Goal: Task Accomplishment & Management: Complete application form

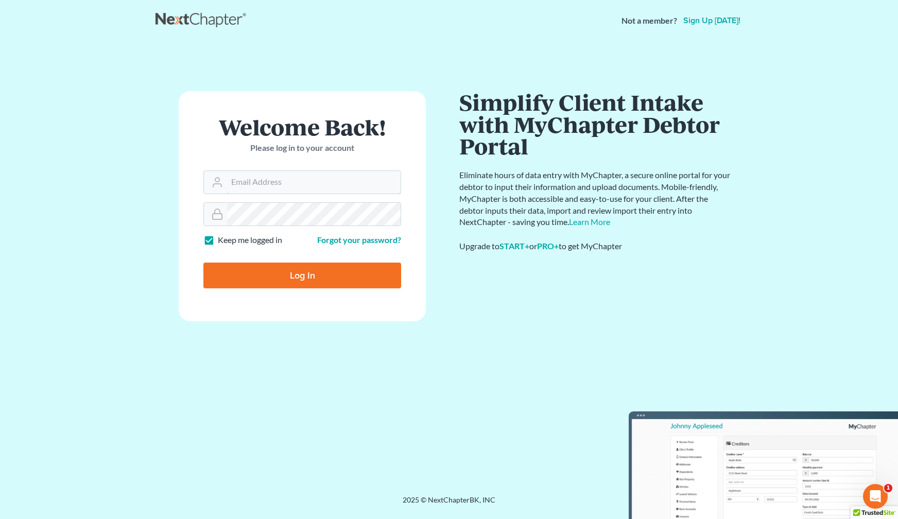
type input "[EMAIL_ADDRESS][DOMAIN_NAME]"
click at [335, 272] on input "Log In" at bounding box center [302, 275] width 198 height 26
type input "Thinking..."
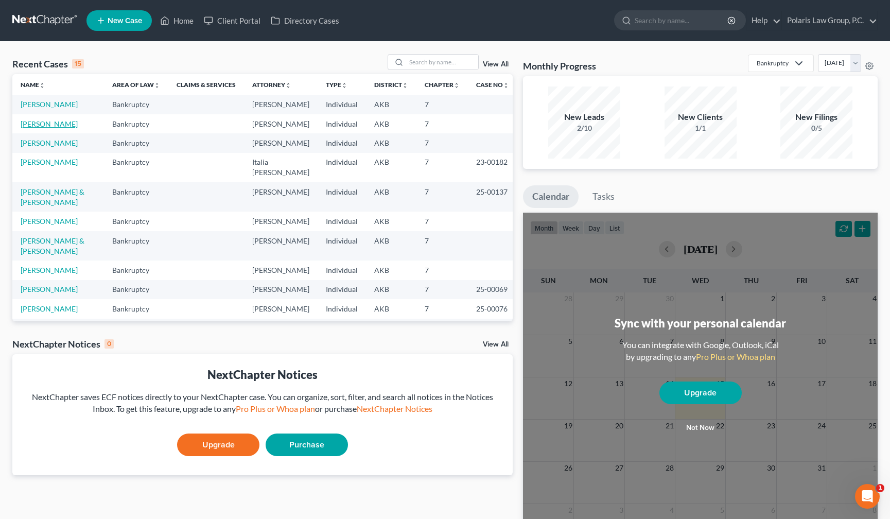
click at [44, 121] on link "[PERSON_NAME]" at bounding box center [49, 123] width 57 height 9
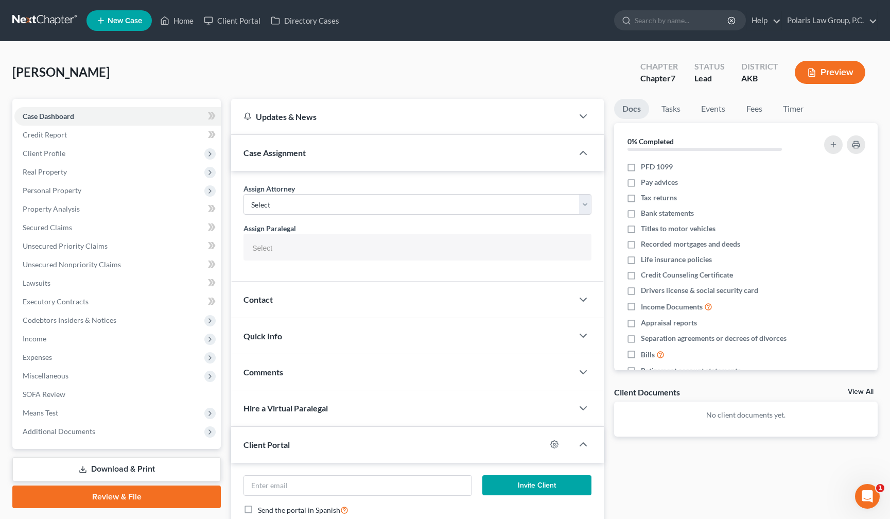
select select "25452"
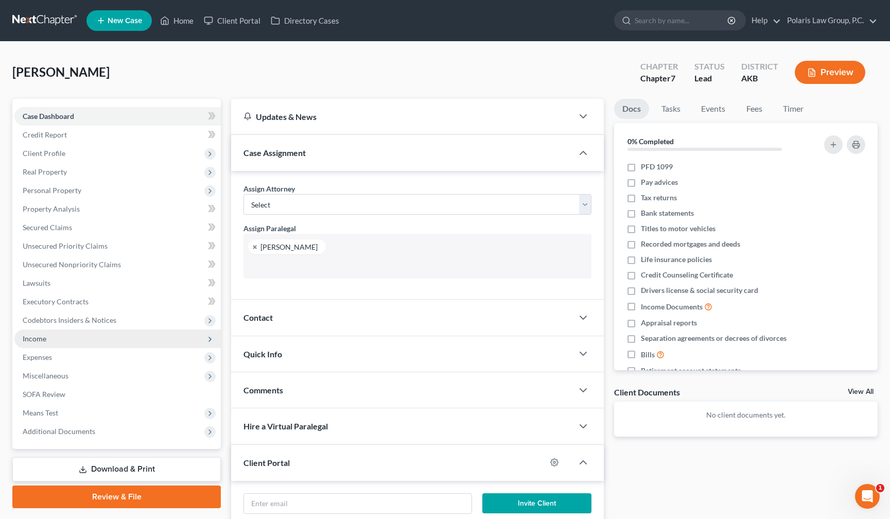
click at [32, 345] on span "Income" at bounding box center [117, 338] width 206 height 19
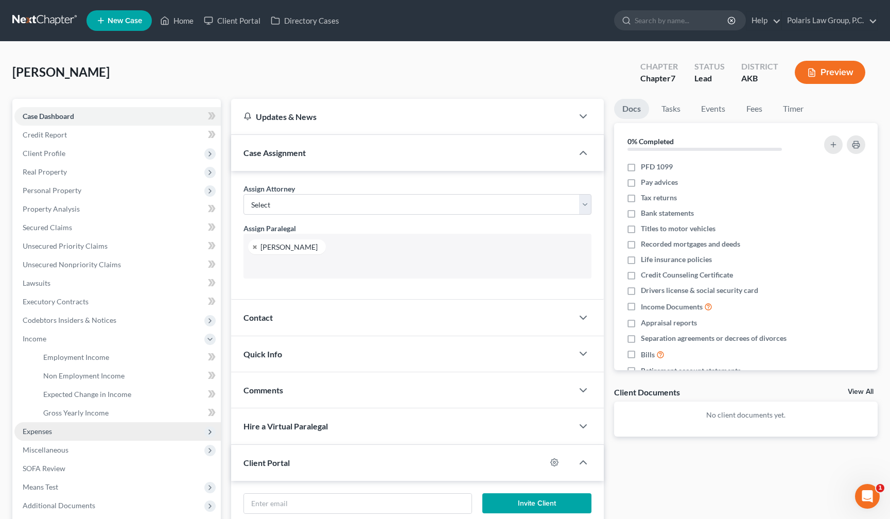
click at [50, 432] on span "Expenses" at bounding box center [37, 431] width 29 height 9
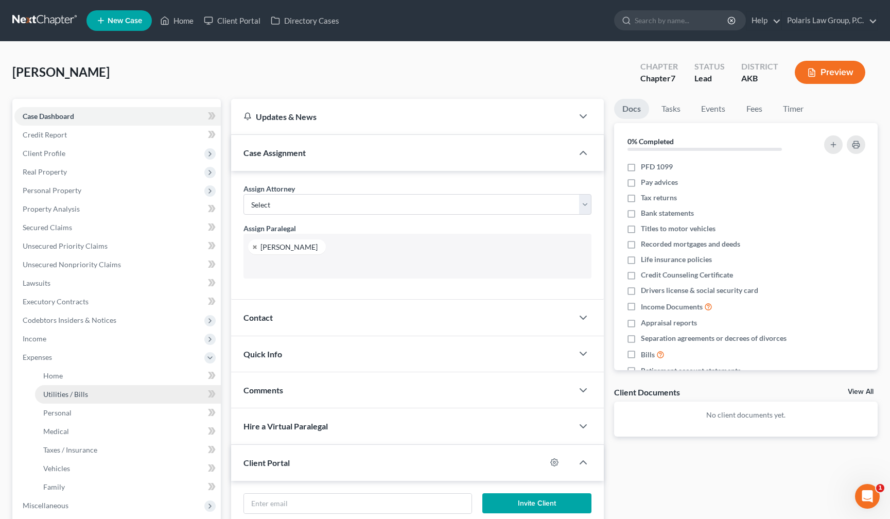
click at [157, 385] on link "Utilities / Bills" at bounding box center [128, 394] width 186 height 19
click at [157, 374] on link "Home" at bounding box center [128, 375] width 186 height 19
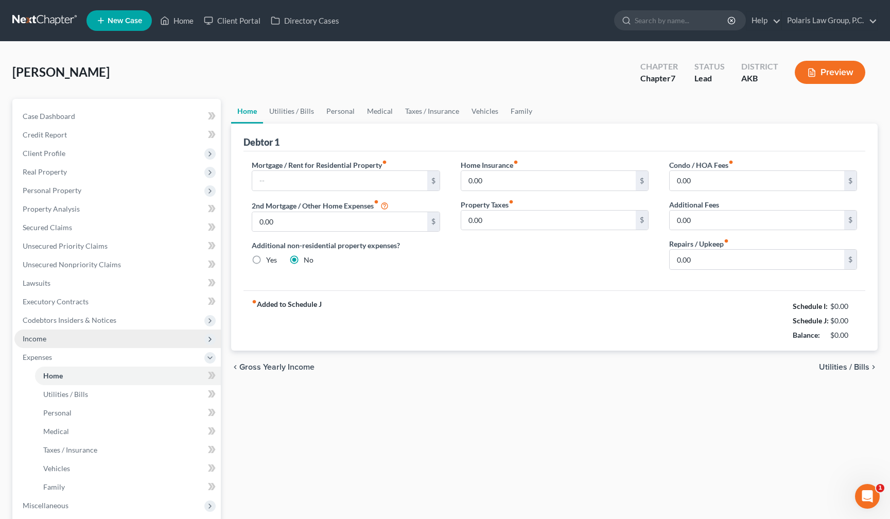
click at [72, 340] on span "Income" at bounding box center [117, 338] width 206 height 19
click at [114, 335] on span "Income" at bounding box center [117, 338] width 206 height 19
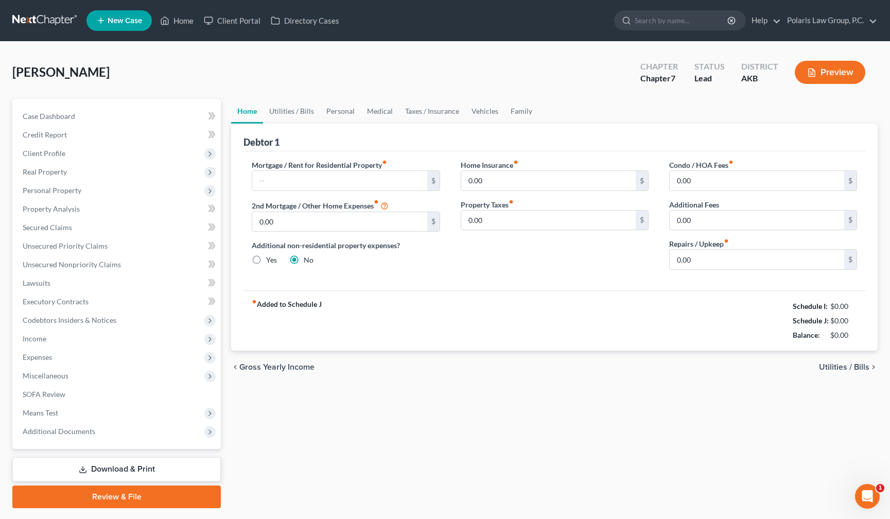
drag, startPoint x: 542, startPoint y: 95, endPoint x: 542, endPoint y: 84, distance: 10.8
click at [542, 84] on div "[PERSON_NAME] Upgraded Chapter Chapter 7 Status Lead District AKB Preview" at bounding box center [444, 76] width 865 height 45
click at [120, 158] on span "Client Profile" at bounding box center [117, 153] width 206 height 19
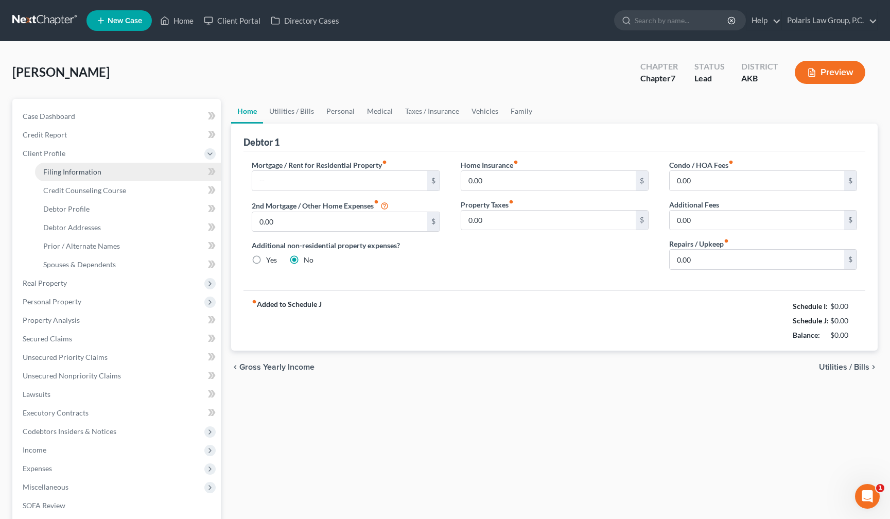
click at [118, 178] on link "Filing Information" at bounding box center [128, 172] width 186 height 19
select select "1"
select select "0"
select select "1"
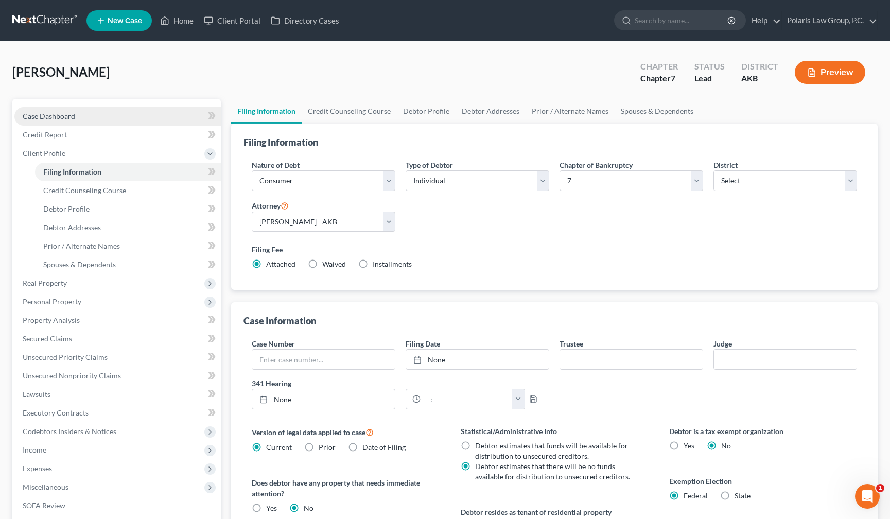
click at [185, 112] on link "Case Dashboard" at bounding box center [117, 116] width 206 height 19
select select "1"
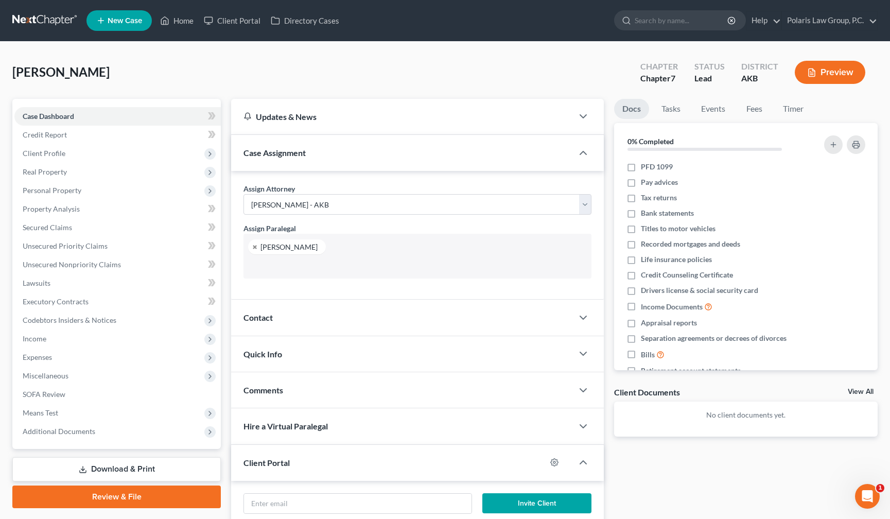
click at [322, 352] on div "Quick Info" at bounding box center [402, 354] width 342 height 36
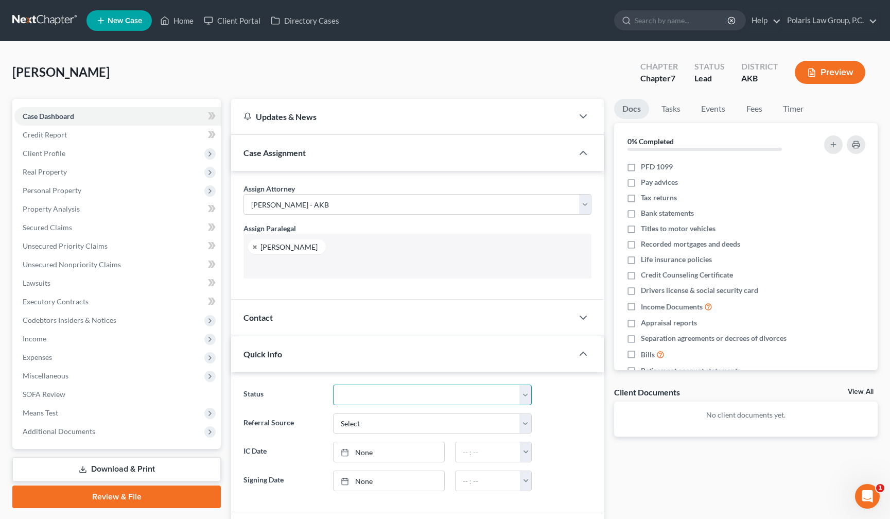
click at [369, 398] on select "Discharged Discharged & Reported Discharge Litigation Dismissal Notice Dismisse…" at bounding box center [432, 394] width 199 height 21
select select "9"
click at [333, 384] on select "Discharged Discharged & Reported Discharge Litigation Dismissal Notice Dismisse…" at bounding box center [432, 394] width 199 height 21
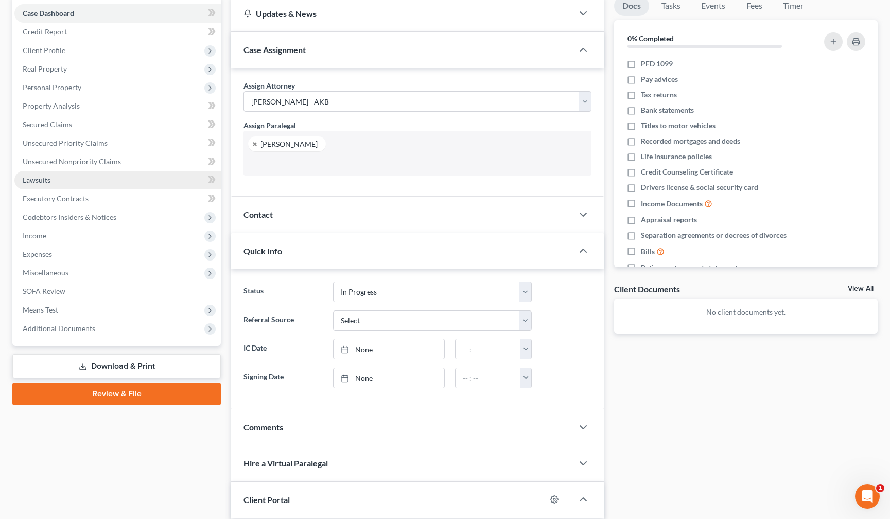
click at [69, 184] on link "Lawsuits" at bounding box center [117, 180] width 206 height 19
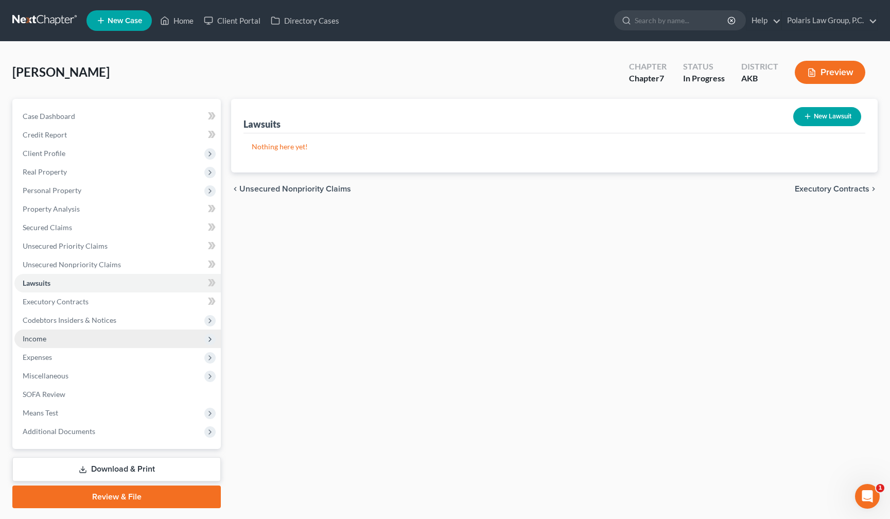
click at [62, 345] on span "Income" at bounding box center [117, 338] width 206 height 19
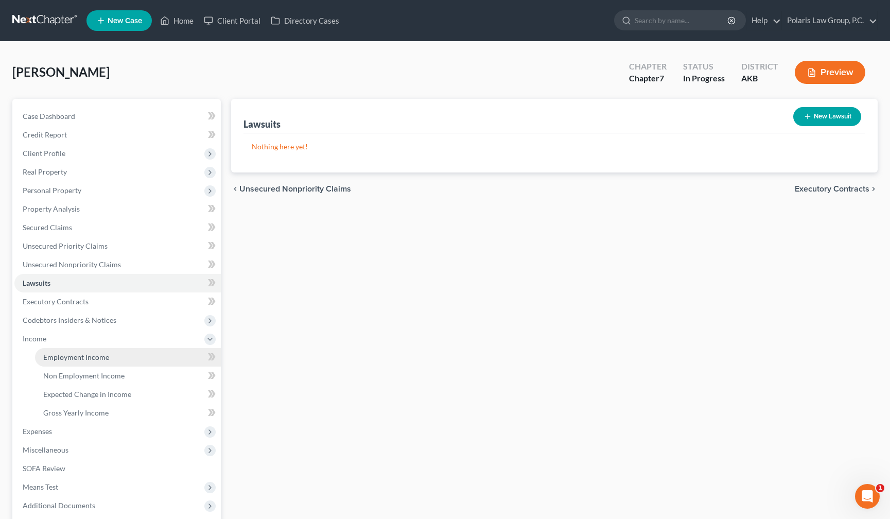
click at [142, 358] on link "Employment Income" at bounding box center [128, 357] width 186 height 19
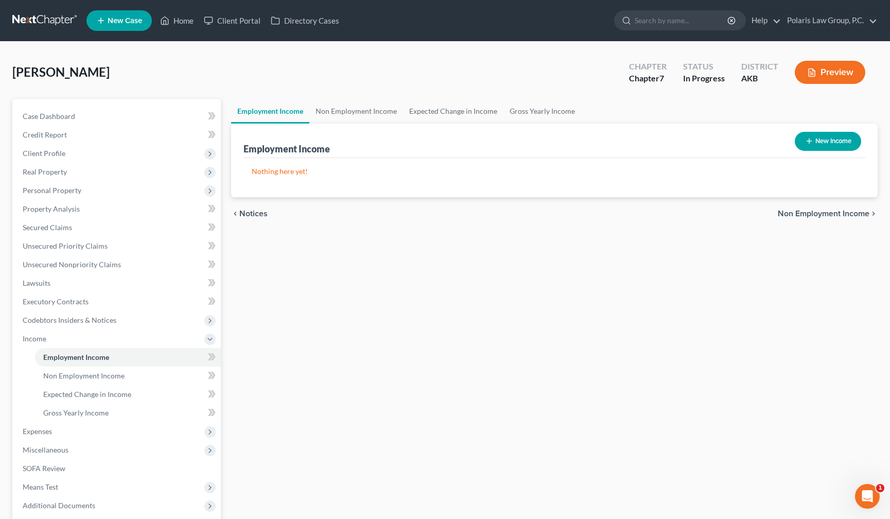
click at [699, 164] on div "Nothing here yet! Income Source Type For Current Monthly Income Sorting..." at bounding box center [554, 177] width 622 height 39
click at [825, 143] on button "New Income" at bounding box center [828, 141] width 66 height 19
select select "0"
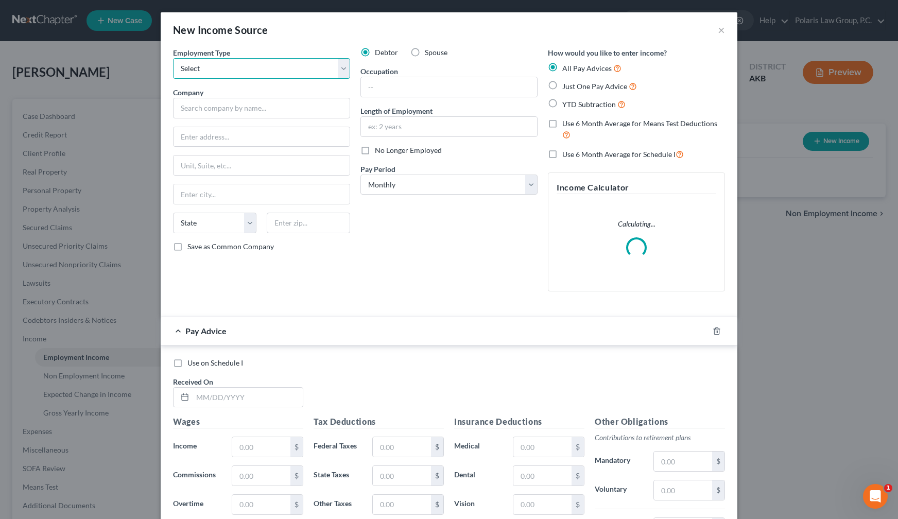
click at [331, 67] on select "Select Full or [DEMOGRAPHIC_DATA] Employment Self Employment" at bounding box center [261, 68] width 177 height 21
select select "0"
click at [173, 58] on select "Select Full or [DEMOGRAPHIC_DATA] Employment Self Employment" at bounding box center [261, 68] width 177 height 21
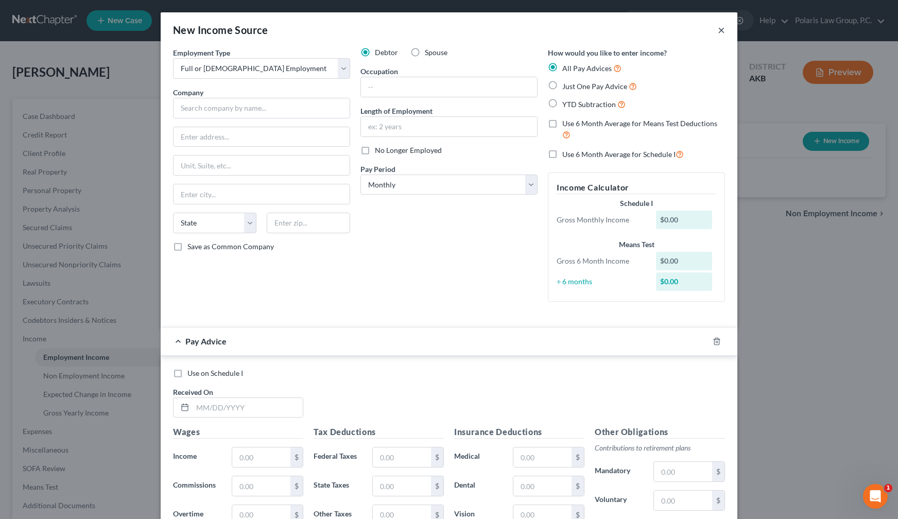
click at [717, 31] on button "×" at bounding box center [720, 30] width 7 height 12
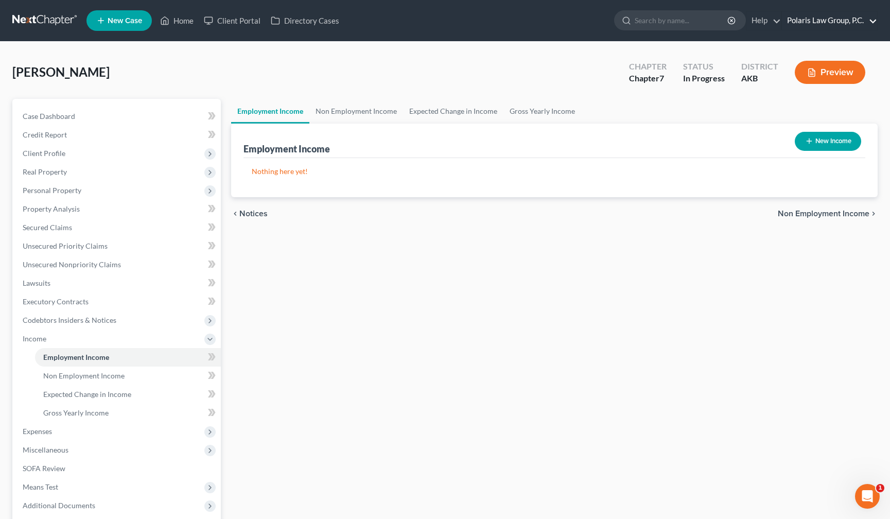
click at [819, 23] on link "Polaris Law Group, P.C." at bounding box center [829, 20] width 95 height 19
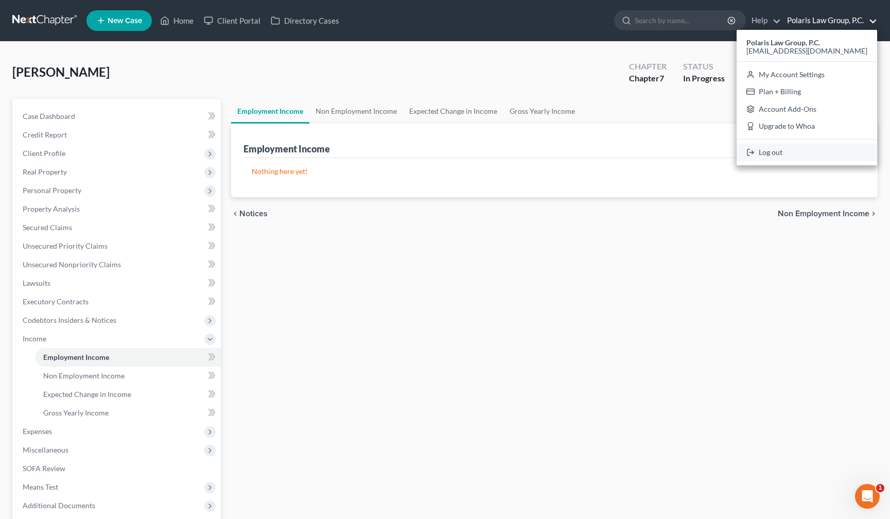
click at [800, 151] on link "Log out" at bounding box center [807, 152] width 141 height 17
